Goal: Navigation & Orientation: Find specific page/section

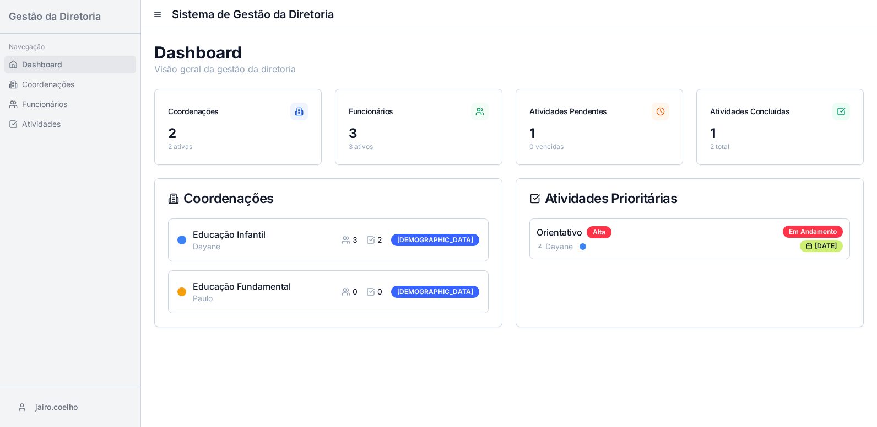
click at [36, 63] on span "Dashboard" at bounding box center [42, 64] width 40 height 11
click at [55, 83] on span "Coordenações" at bounding box center [48, 84] width 52 height 11
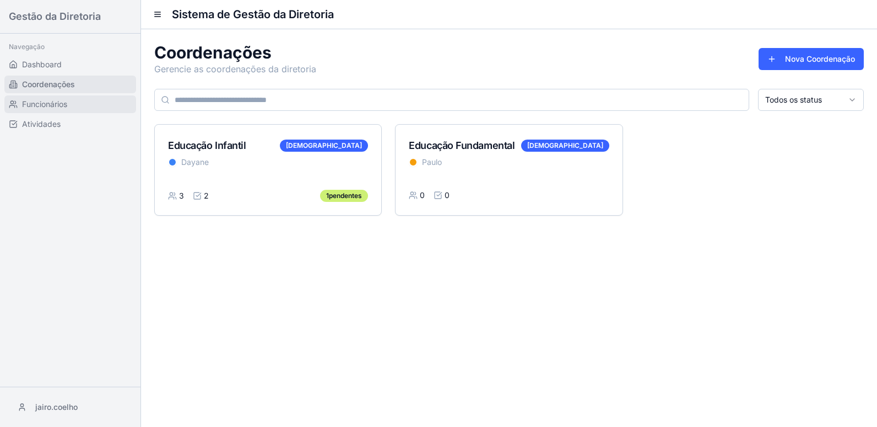
click at [61, 101] on span "Funcionários" at bounding box center [44, 104] width 45 height 11
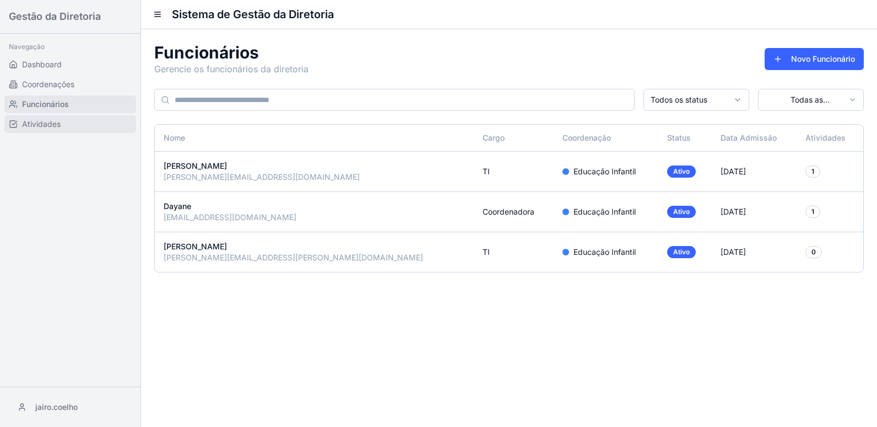
click at [54, 127] on span "Atividades" at bounding box center [41, 123] width 39 height 11
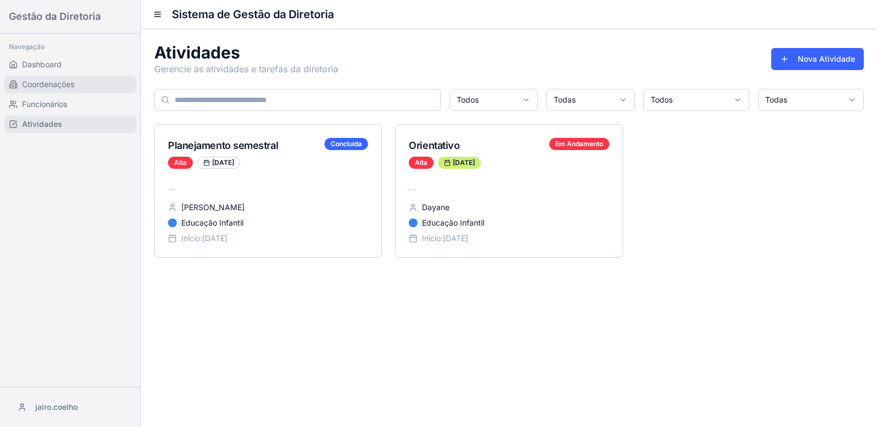
click at [61, 83] on span "Coordenações" at bounding box center [48, 84] width 52 height 11
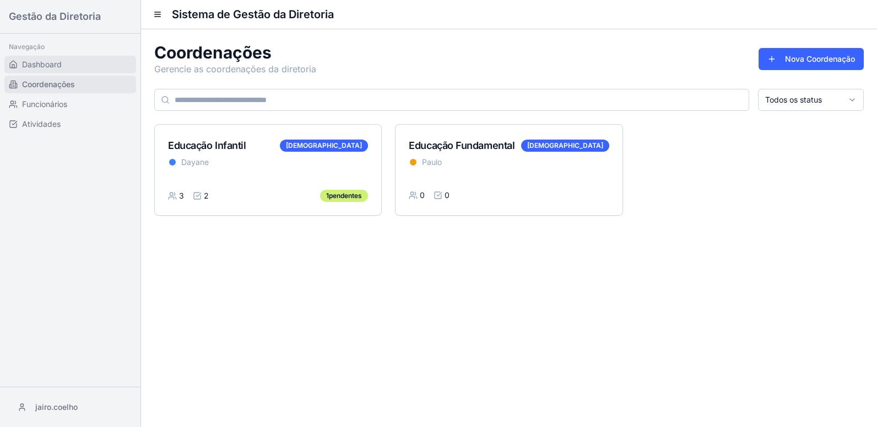
click at [44, 67] on span "Dashboard" at bounding box center [42, 64] width 40 height 11
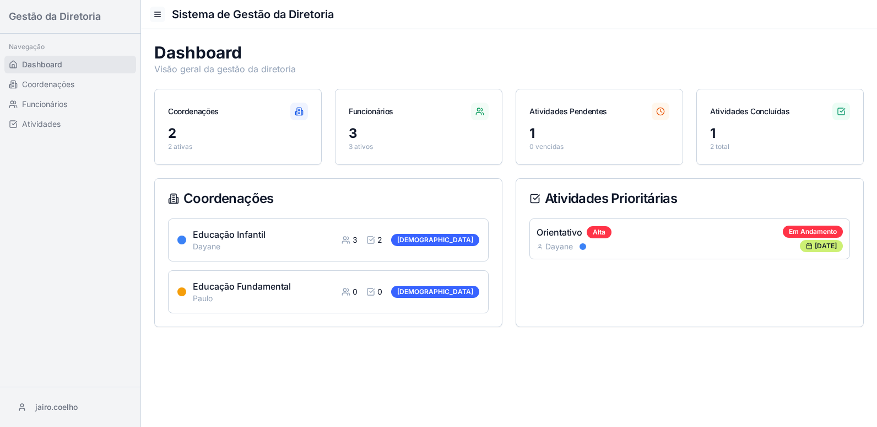
click at [155, 15] on button at bounding box center [157, 14] width 15 height 15
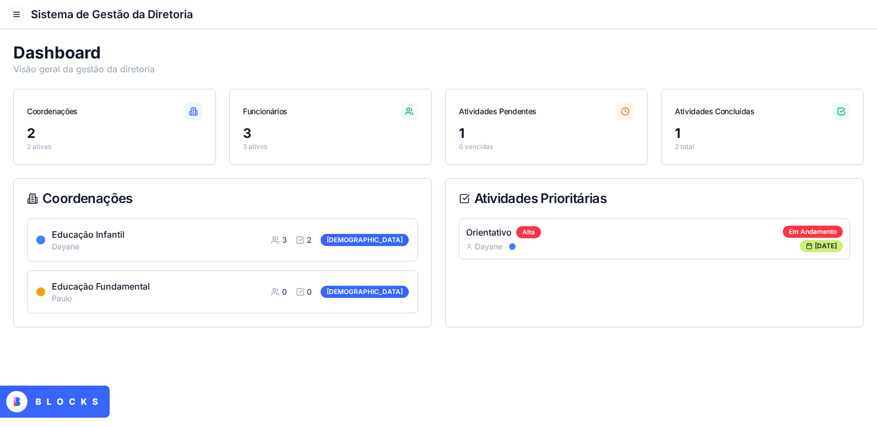
click at [21, 12] on button at bounding box center [16, 14] width 15 height 15
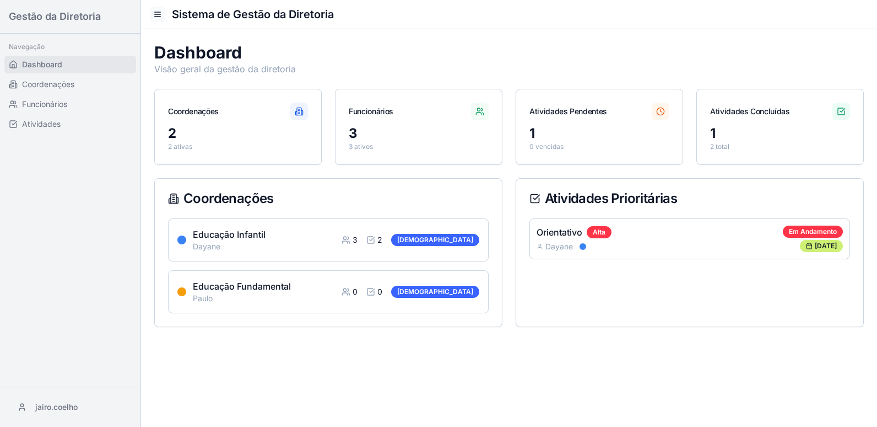
click at [156, 15] on button at bounding box center [157, 14] width 15 height 15
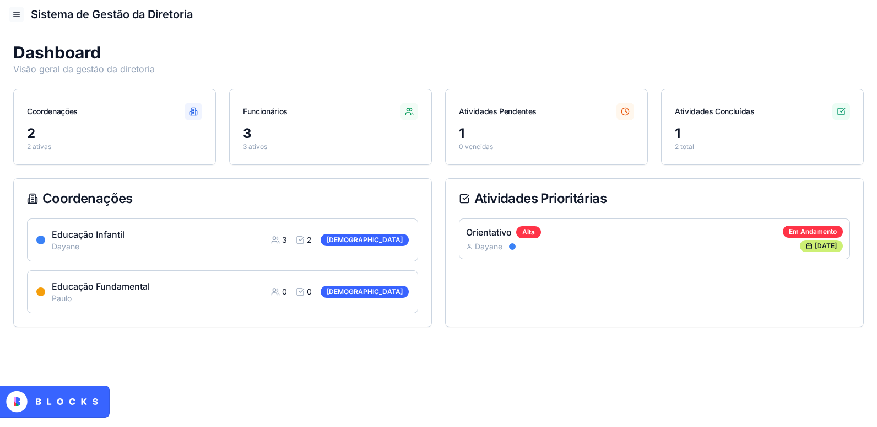
click at [17, 17] on button at bounding box center [16, 14] width 15 height 15
